Goal: Information Seeking & Learning: Compare options

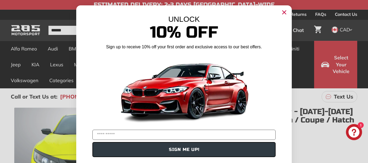
click at [285, 13] on circle "Close dialog" at bounding box center [284, 12] width 8 height 8
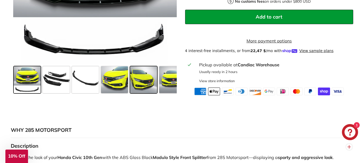
scroll to position [242, 0]
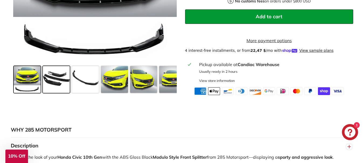
click at [48, 84] on span at bounding box center [56, 79] width 27 height 27
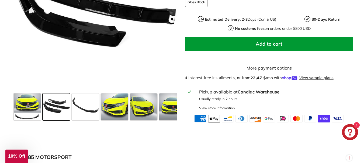
scroll to position [215, 0]
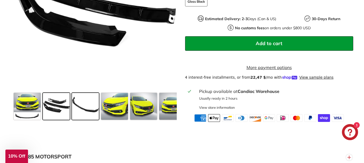
click at [85, 112] on span at bounding box center [85, 106] width 27 height 27
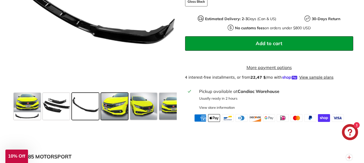
click at [120, 116] on span at bounding box center [114, 106] width 27 height 27
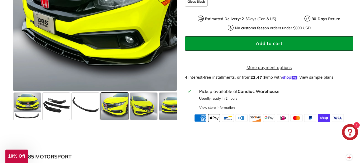
click at [106, 118] on span at bounding box center [114, 106] width 27 height 27
click at [88, 115] on span at bounding box center [85, 106] width 27 height 27
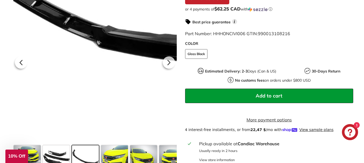
scroll to position [161, 0]
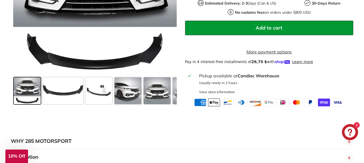
scroll to position [242, 0]
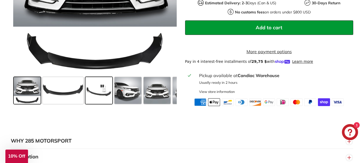
click at [98, 100] on span at bounding box center [98, 90] width 27 height 27
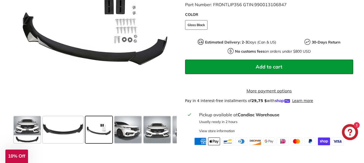
scroll to position [215, 0]
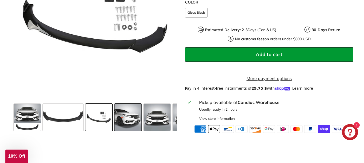
click at [135, 124] on span at bounding box center [127, 117] width 27 height 27
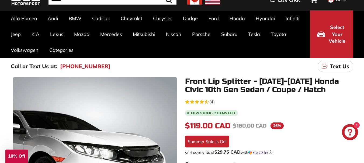
scroll to position [27, 0]
